Goal: Entertainment & Leisure: Consume media (video, audio)

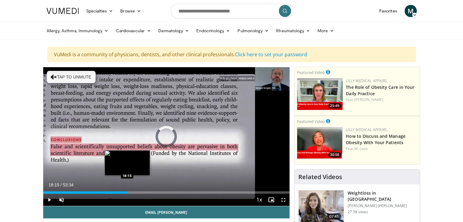
click at [127, 192] on div "Loaded : 1.54% 18:15 18:15" at bounding box center [166, 193] width 247 height 2
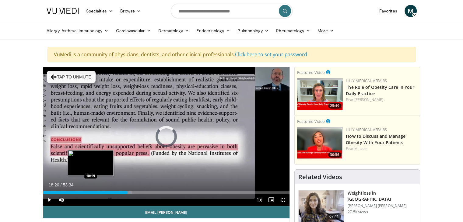
click at [90, 190] on div "Loaded : 36.11% 18:20 10:19" at bounding box center [166, 191] width 247 height 6
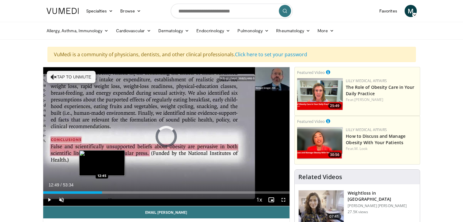
click at [102, 190] on div "Loaded : 20.99% 10:16 12:45" at bounding box center [166, 191] width 247 height 6
click at [109, 192] on div "Loaded : 25.92% 12:51 14:21" at bounding box center [166, 193] width 247 height 2
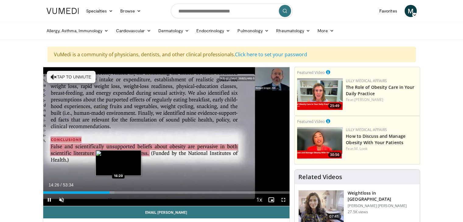
click at [118, 192] on div "Loaded : 28.96% 14:26 16:20" at bounding box center [166, 193] width 247 height 2
click at [121, 192] on div "Progress Bar" at bounding box center [121, 193] width 5 height 2
click at [123, 191] on div "10 seconds Tap to unmute" at bounding box center [166, 136] width 247 height 139
click at [127, 192] on div "Loaded : 33.63% 16:54 18:11" at bounding box center [166, 193] width 247 height 2
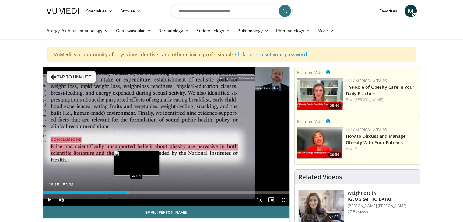
click at [136, 192] on div "Loaded : 34.87% 18:15 20:14" at bounding box center [166, 193] width 247 height 2
click at [140, 192] on div "Loaded : 37.96% 20:14 21:05" at bounding box center [166, 193] width 247 height 2
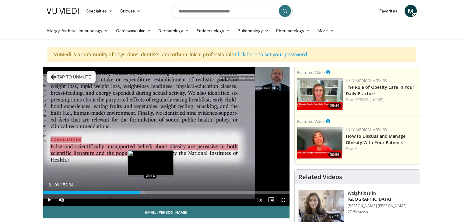
click at [150, 192] on div "Loaded : 41.42% 21:09 23:16" at bounding box center [166, 193] width 247 height 2
click at [155, 194] on div "Loaded : 45.37% 23:16 24:12" at bounding box center [166, 193] width 247 height 2
click at [158, 193] on div "Loaded : 47.34% 24:59 24:59" at bounding box center [166, 193] width 247 height 2
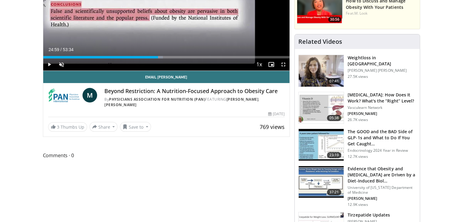
scroll to position [152, 0]
